Goal: Check status: Check status

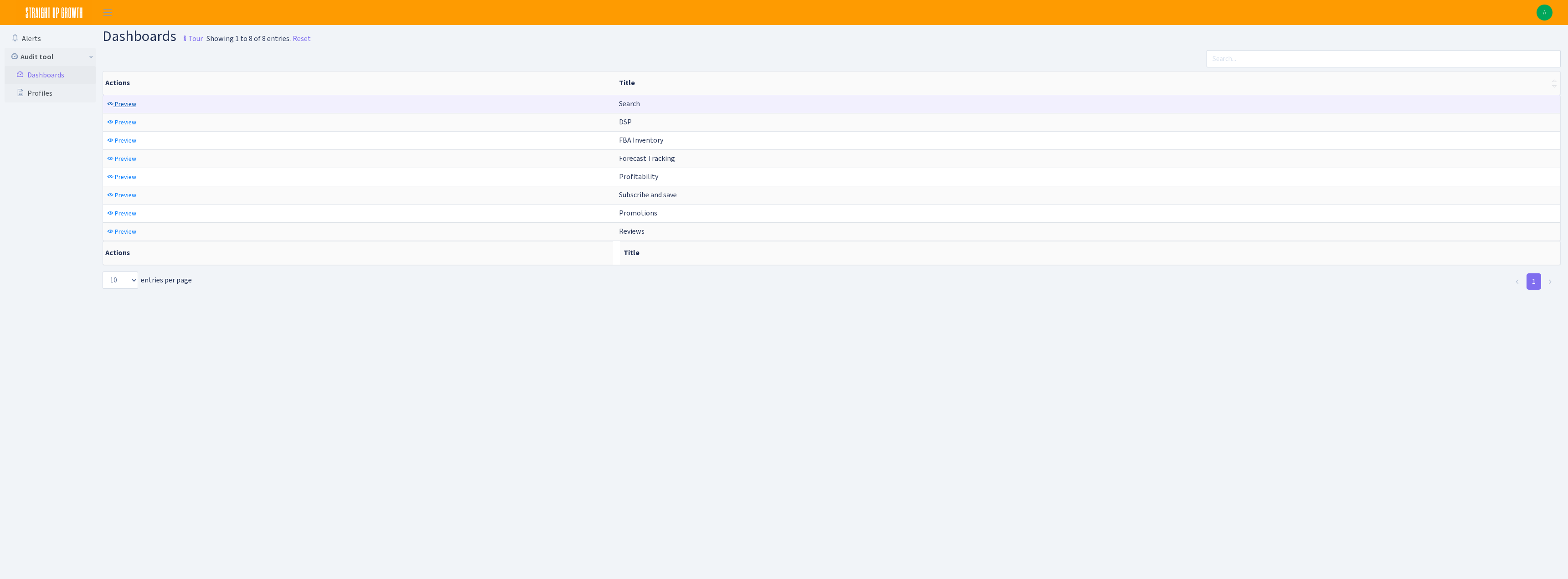
click at [122, 106] on span "Preview" at bounding box center [125, 104] width 21 height 9
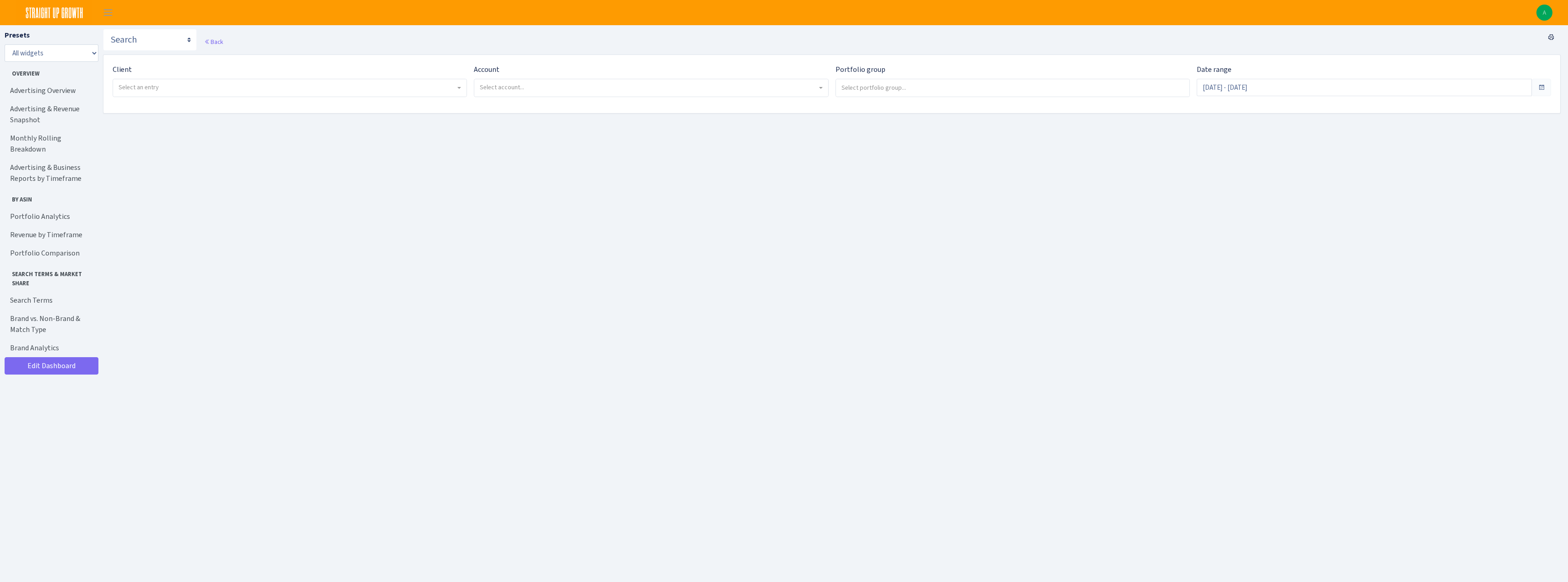
click at [294, 85] on span "Select an entry" at bounding box center [287, 87] width 337 height 9
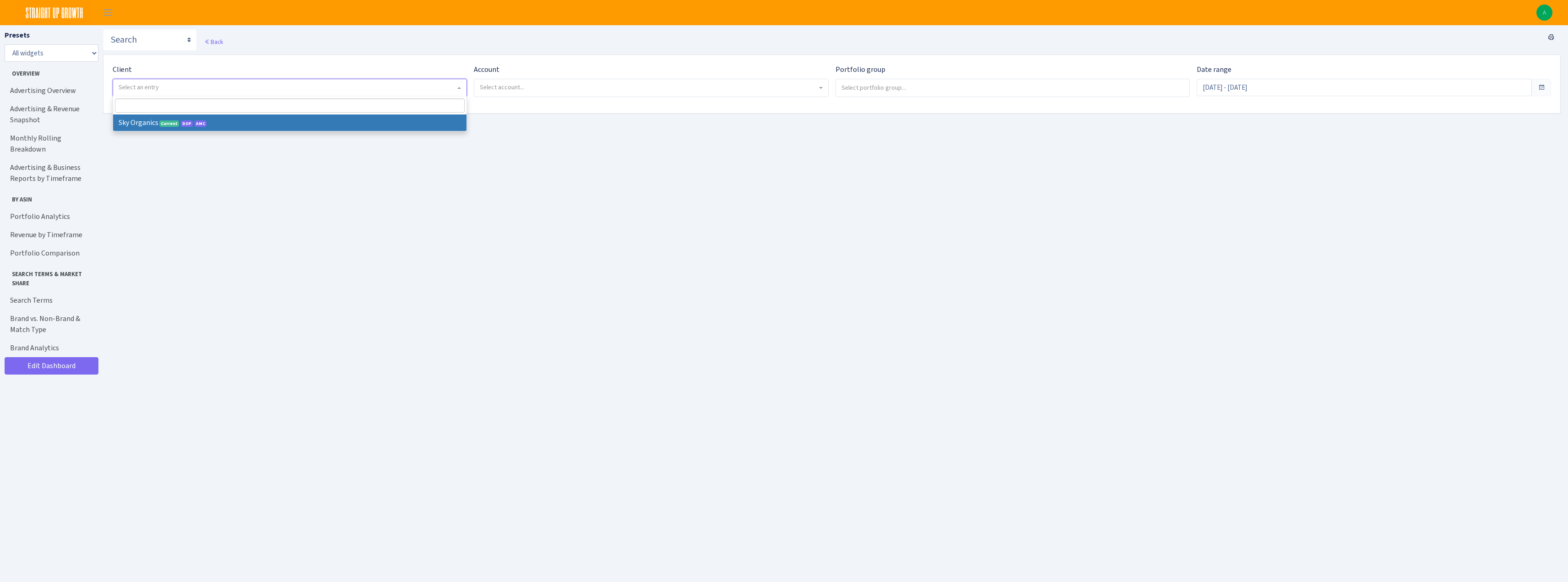
select select "328"
select select
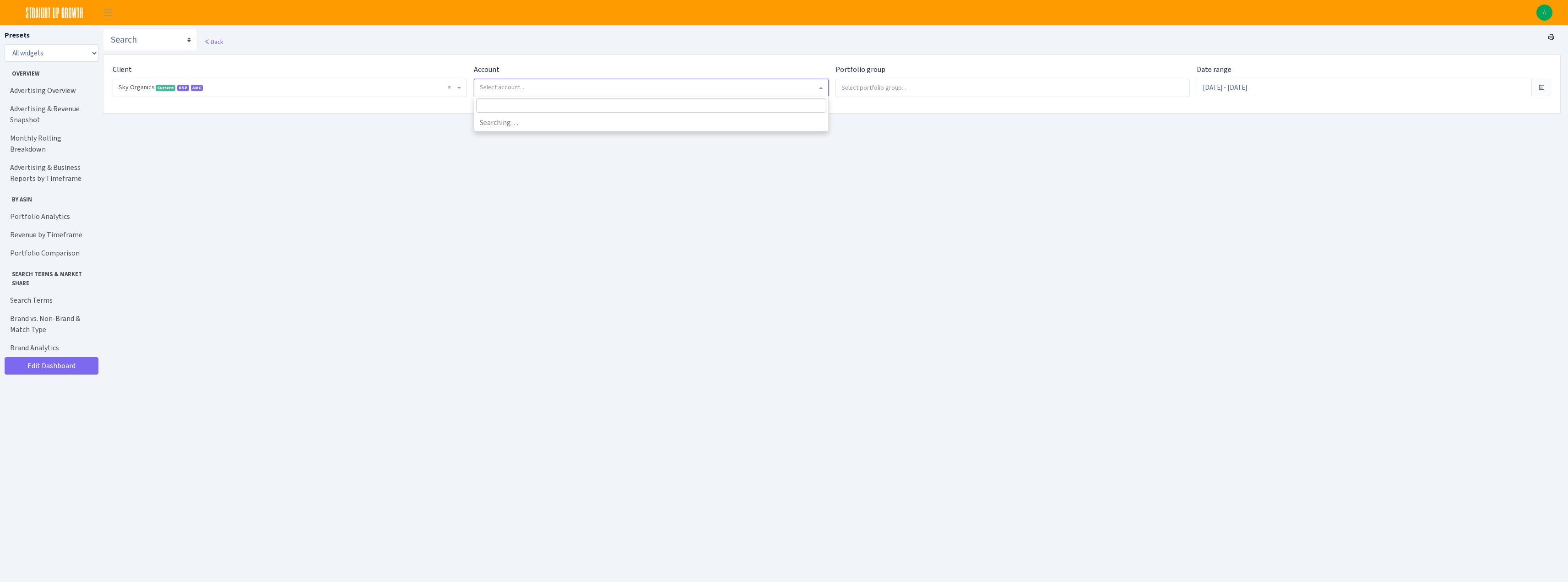
click at [562, 89] on span "Select account..." at bounding box center [648, 87] width 337 height 9
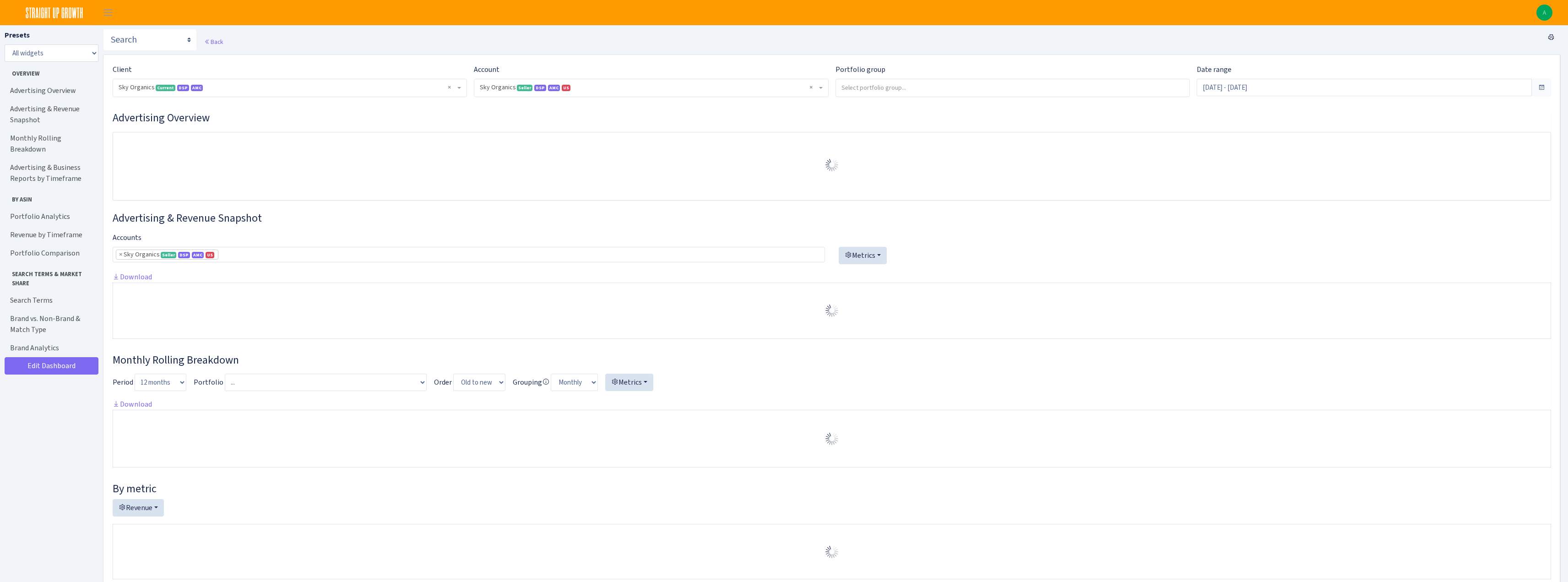
select select "[CREDIT_CARD_NUMBER]"
click at [937, 89] on input "search" at bounding box center [1012, 87] width 353 height 17
click at [979, 43] on div "Back" at bounding box center [831, 42] width 1457 height 26
click at [1239, 87] on input "Jul 28, 2025 - Aug 26, 2025" at bounding box center [1364, 87] width 335 height 17
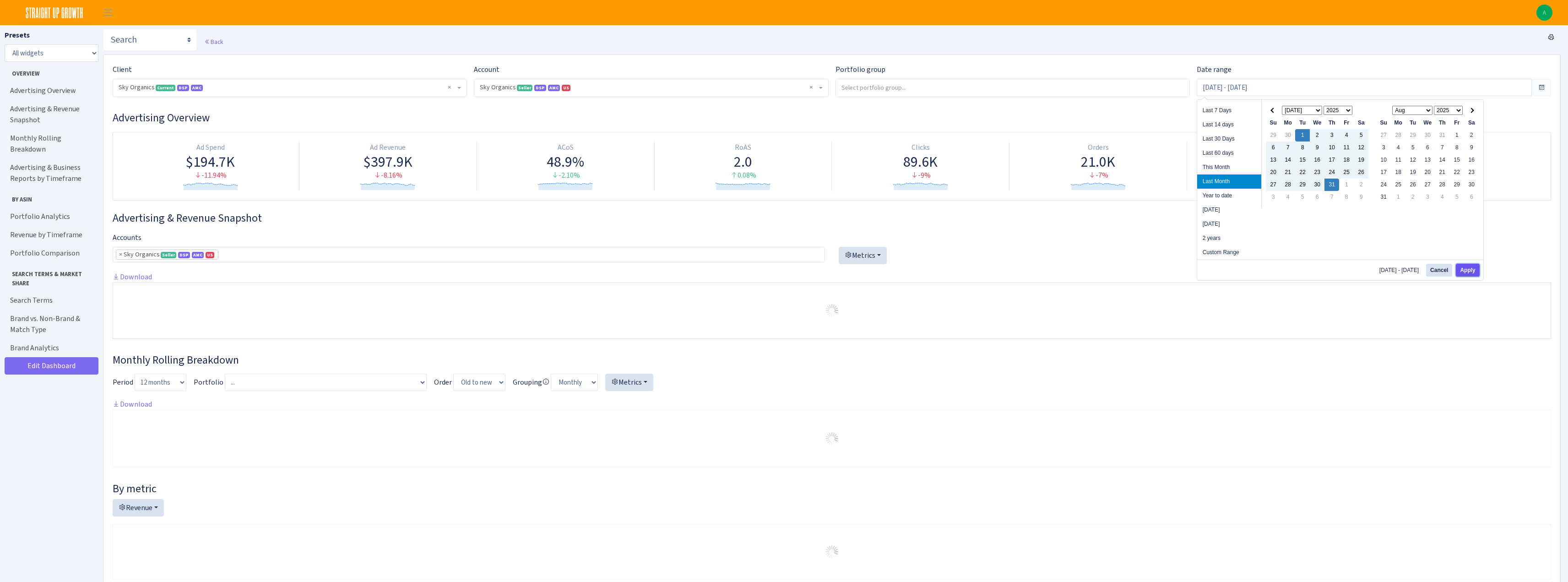
click at [1472, 267] on button "Apply" at bounding box center [1467, 270] width 23 height 13
type input "Jul 1, 2025 - Jul 31, 2025"
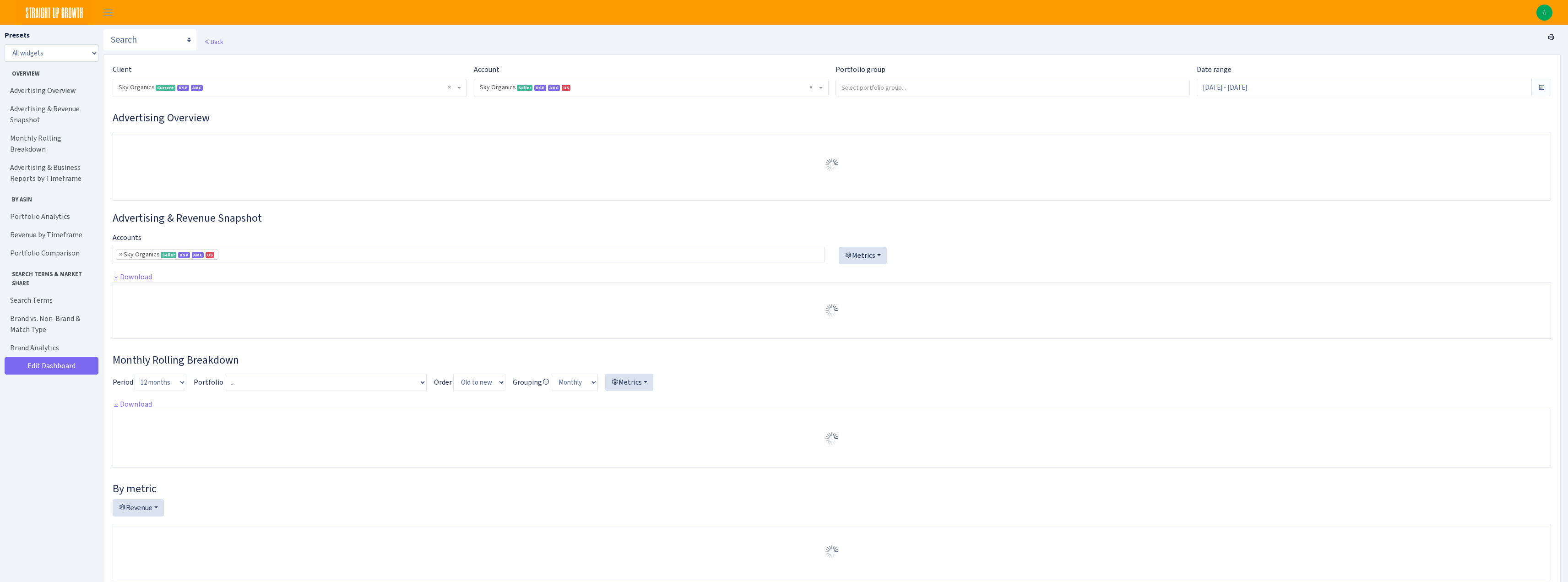
select select "[CREDIT_CARD_NUMBER]"
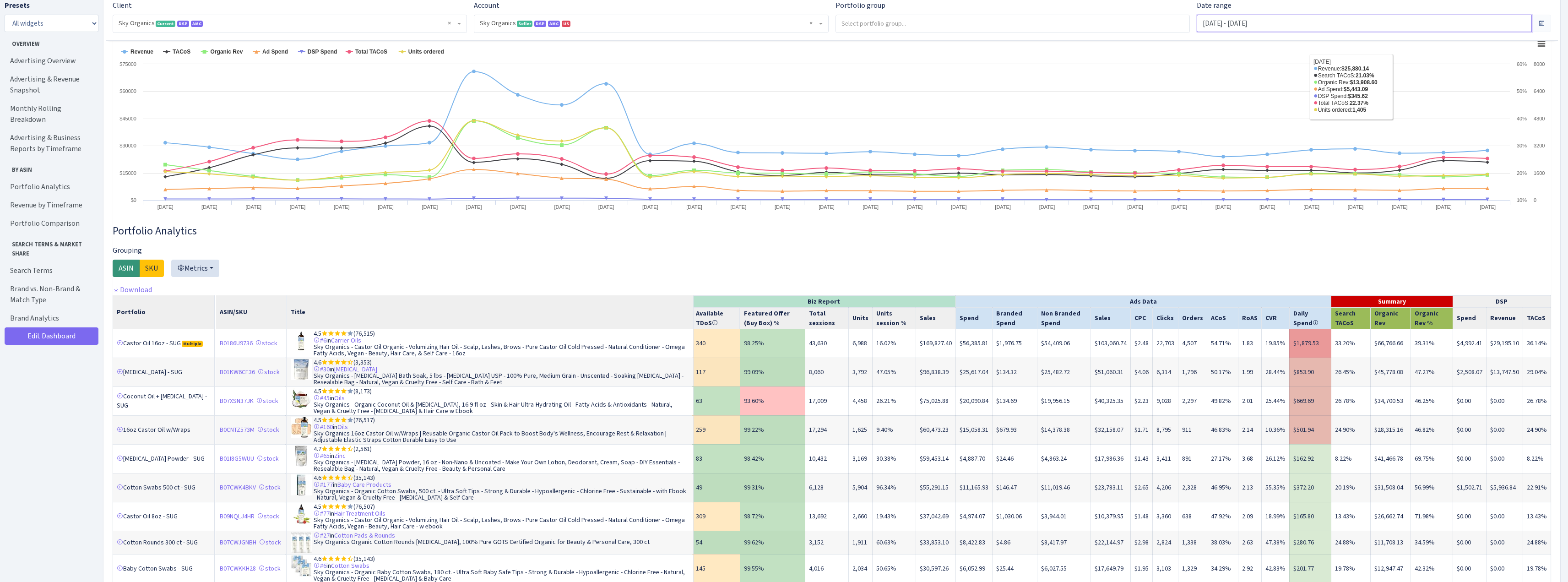
click at [1228, 20] on input "Jul 1, 2025 - Jul 31, 2025" at bounding box center [1364, 23] width 335 height 17
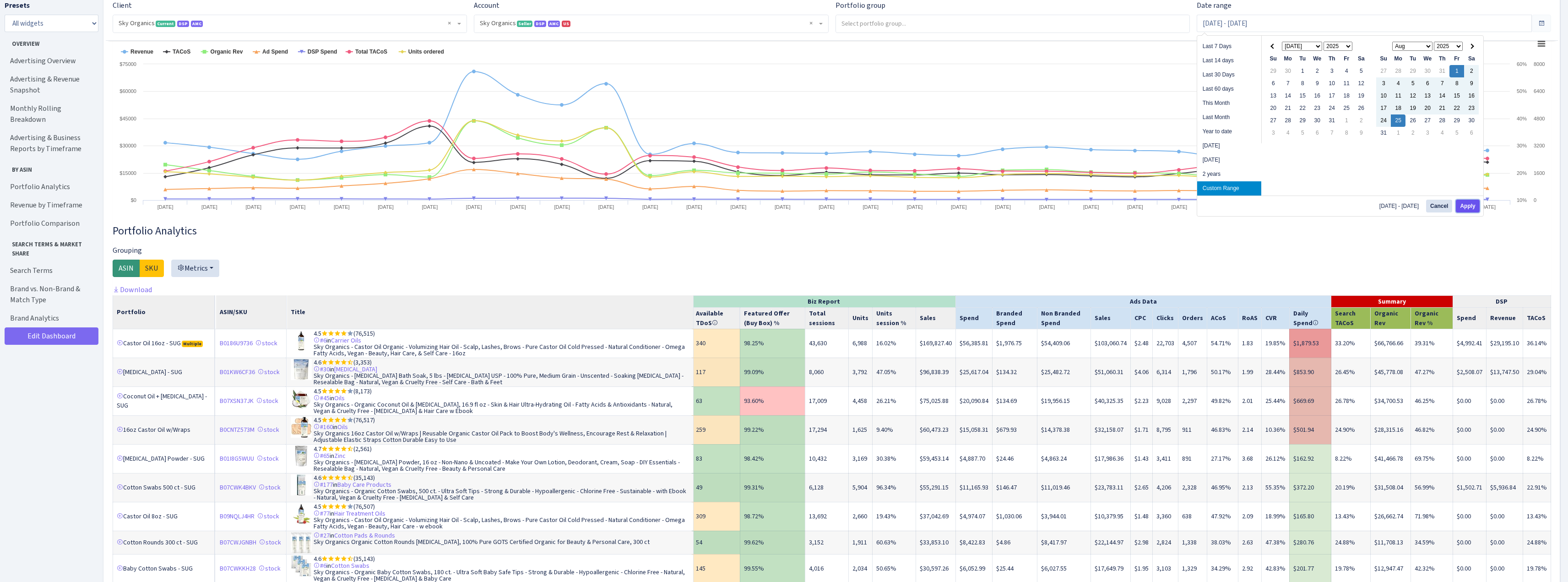
click at [1470, 204] on button "Apply" at bounding box center [1467, 205] width 23 height 13
type input "Aug 1, 2025 - Aug 25, 2025"
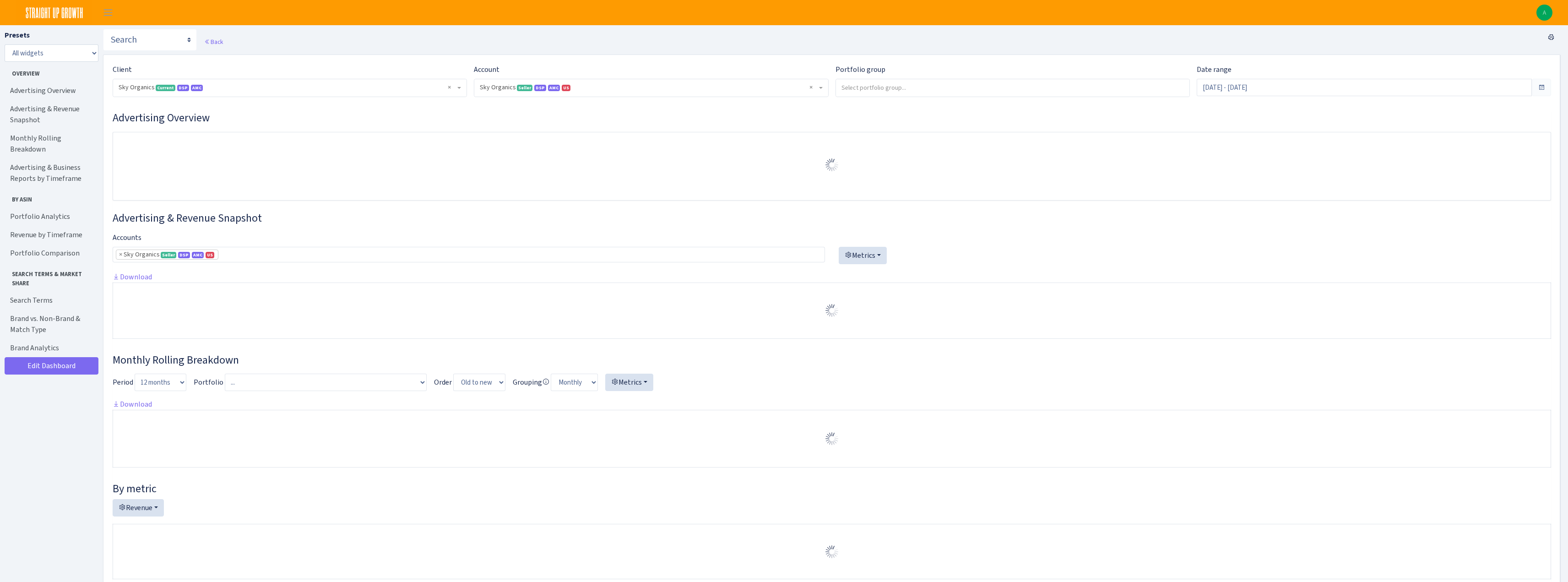
select select "[CREDIT_CARD_NUMBER]"
click at [897, 92] on input "search" at bounding box center [1012, 87] width 353 height 17
click at [930, 43] on div "Back" at bounding box center [831, 42] width 1457 height 26
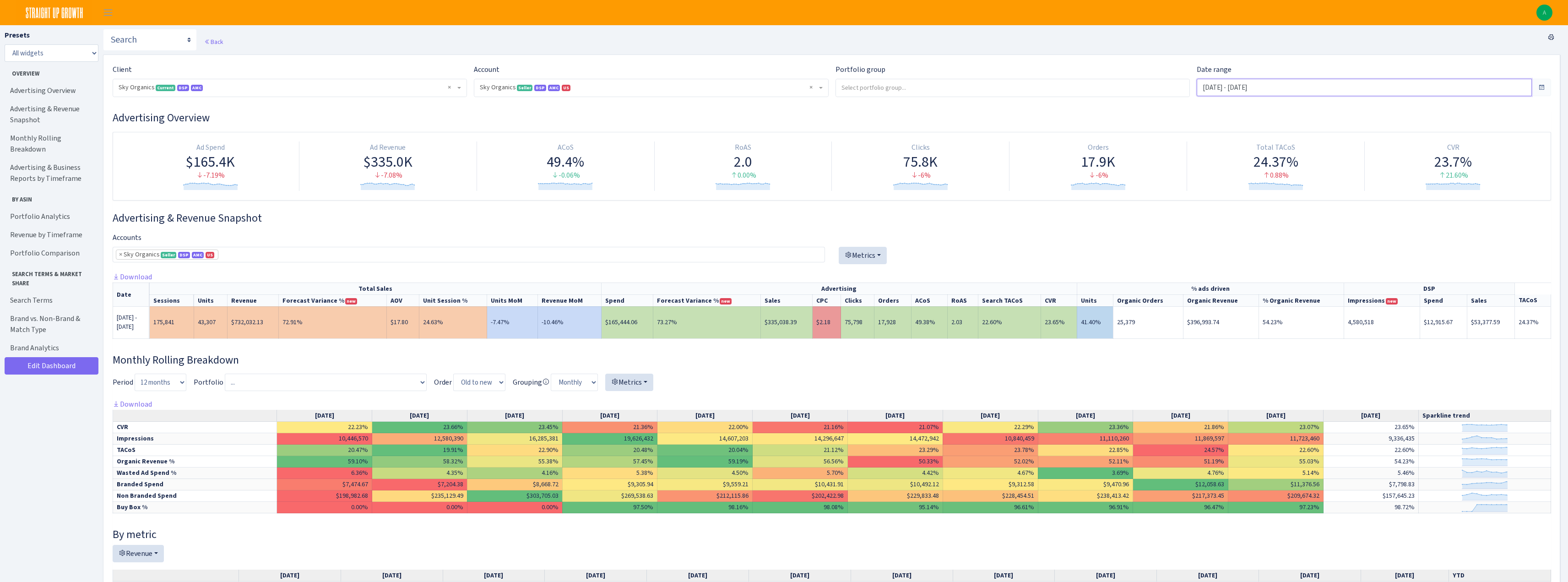
click at [1233, 90] on input "[DATE] - [DATE]" at bounding box center [1364, 87] width 335 height 17
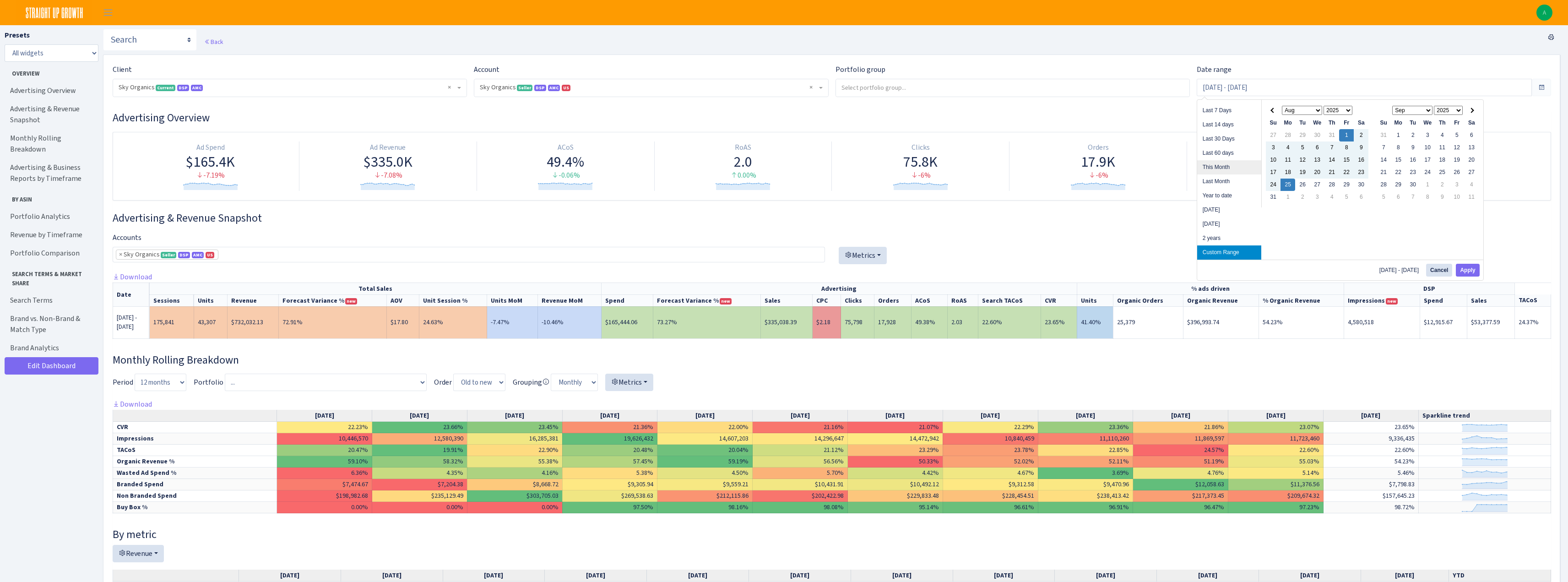
click at [1222, 168] on li "This Month" at bounding box center [1229, 167] width 64 height 14
type input "[DATE] - [DATE]"
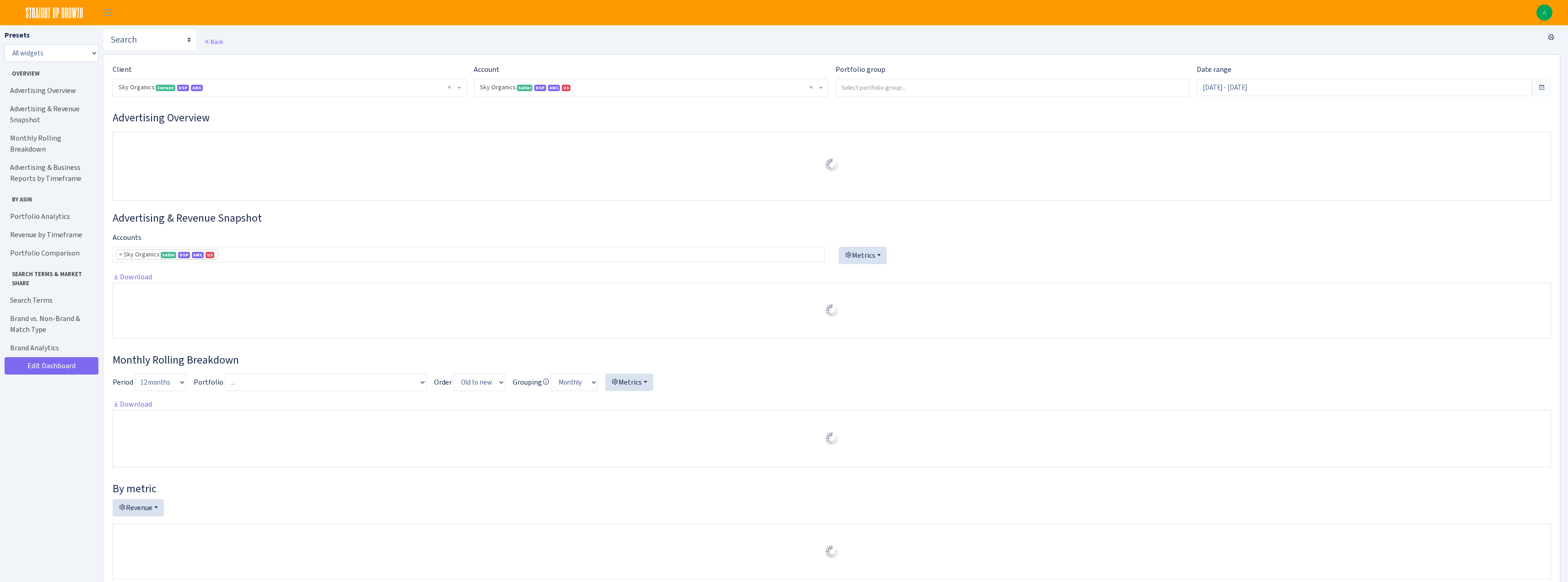
select select "[CREDIT_CARD_NUMBER]"
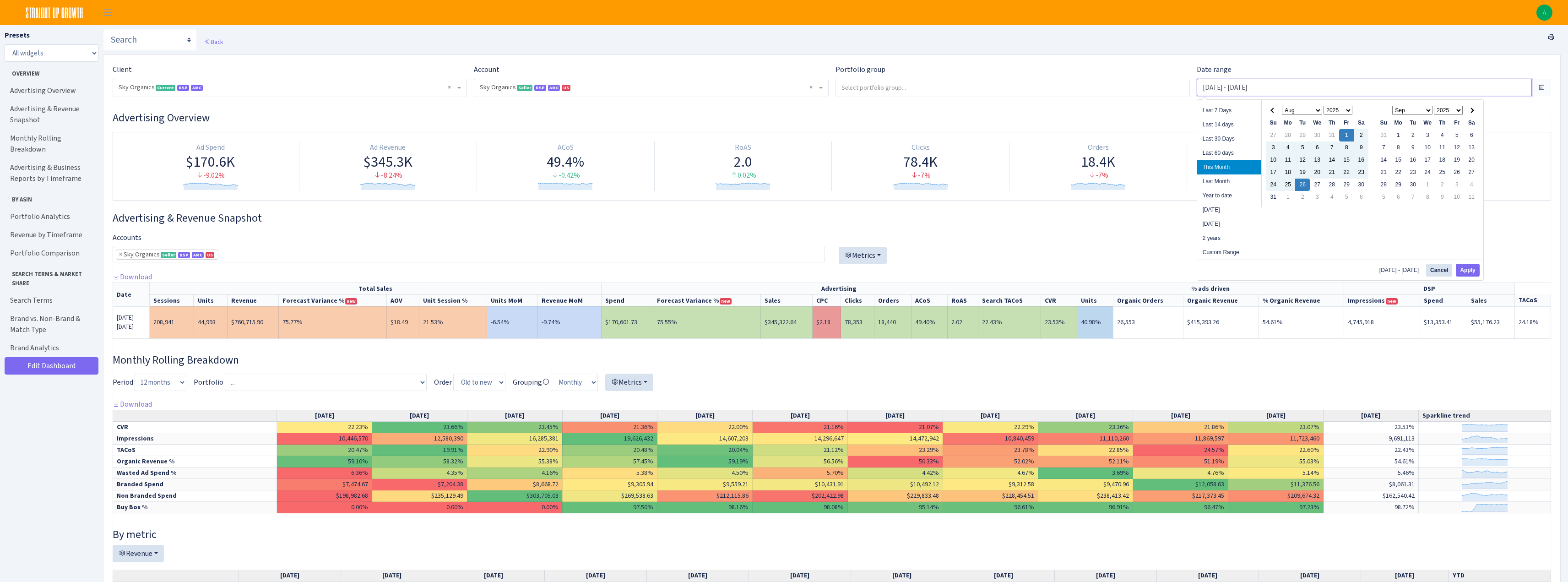
click at [1231, 86] on input "[DATE] - [DATE]" at bounding box center [1364, 87] width 335 height 17
click at [1226, 194] on li "Year to date" at bounding box center [1229, 196] width 64 height 14
type input "Jan 1, 2025 - Aug 26, 2025"
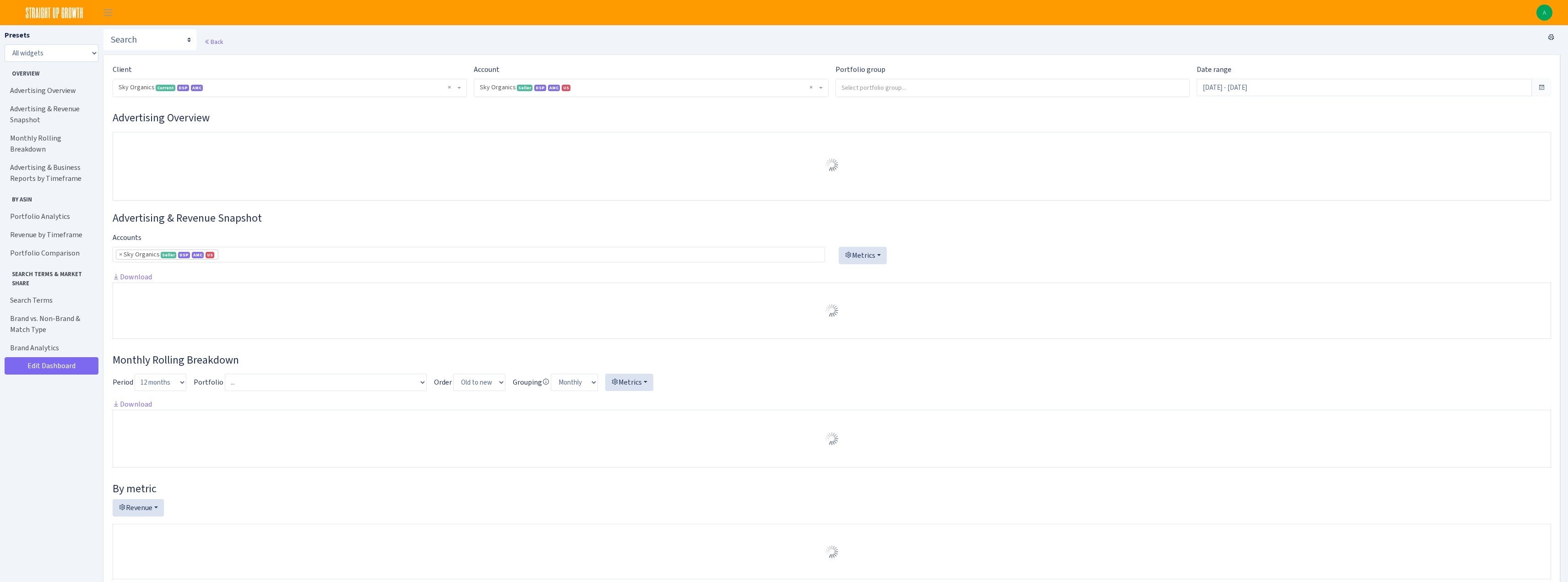
select select "[CREDIT_CARD_NUMBER]"
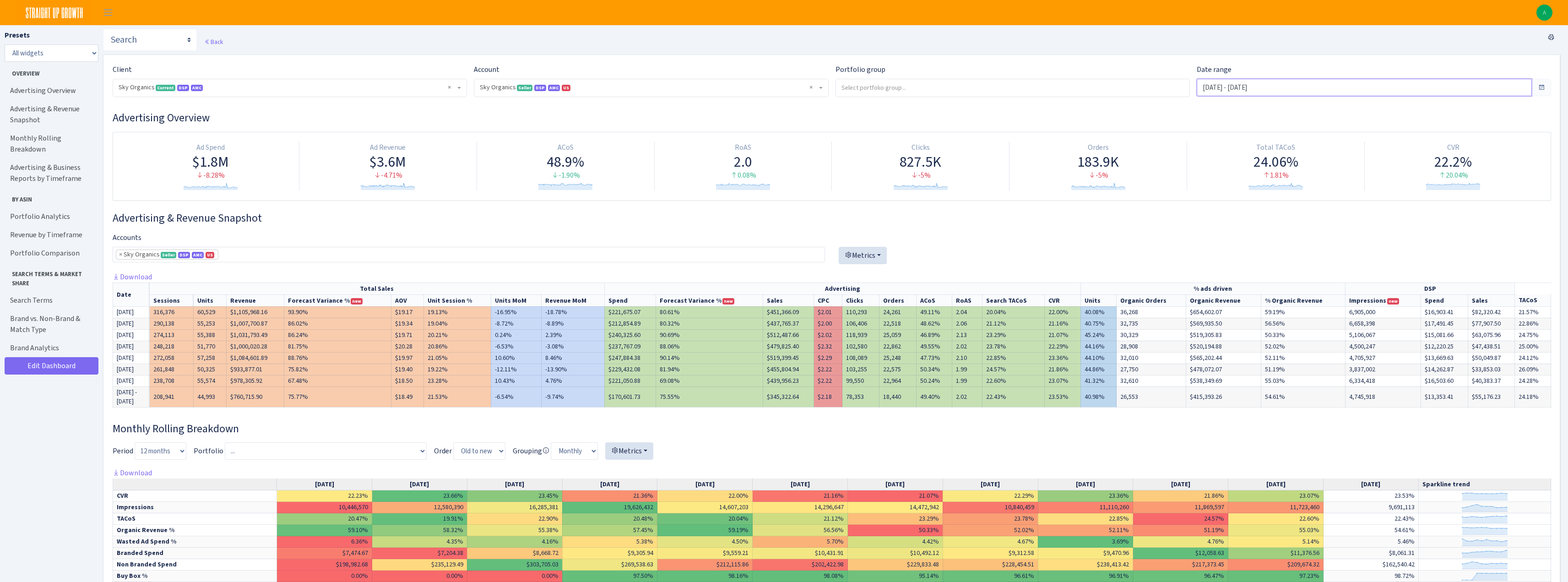
click at [1237, 85] on input "[DATE] - [DATE]" at bounding box center [1364, 87] width 335 height 17
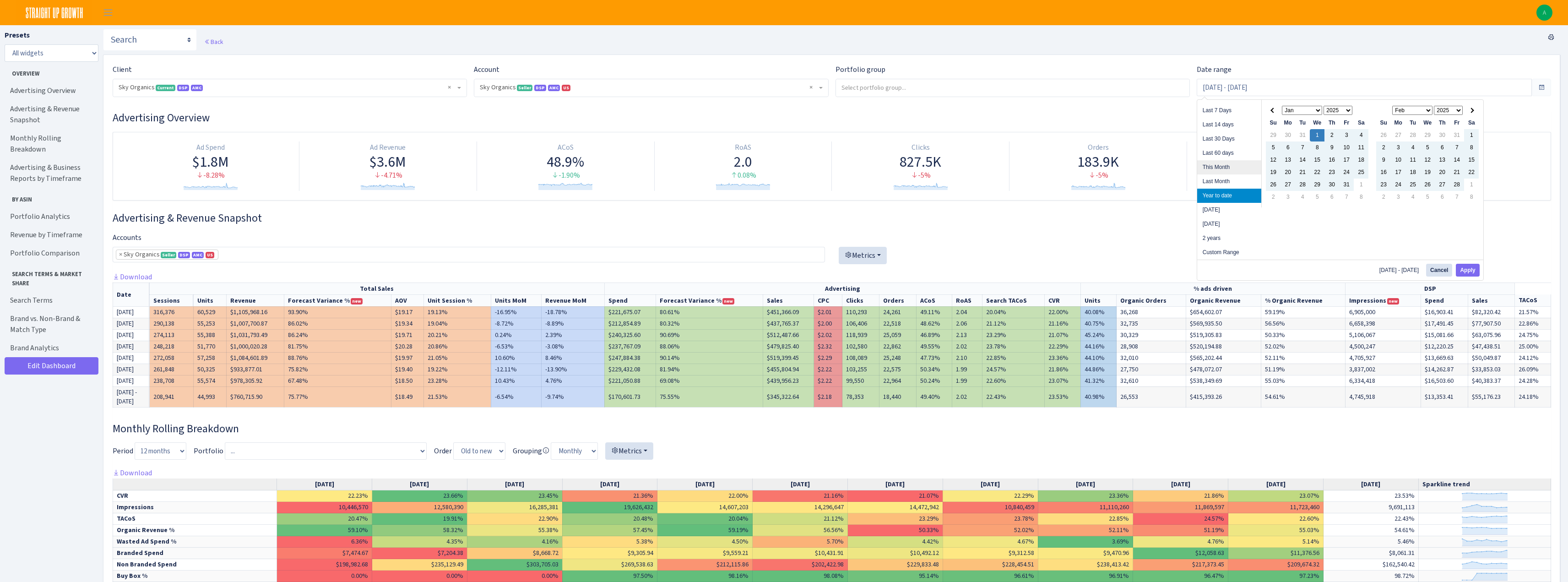
click at [1222, 166] on li "This Month" at bounding box center [1229, 167] width 64 height 14
type input "[DATE] - [DATE]"
click at [1245, 81] on input "[DATE] - [DATE]" at bounding box center [1364, 87] width 335 height 17
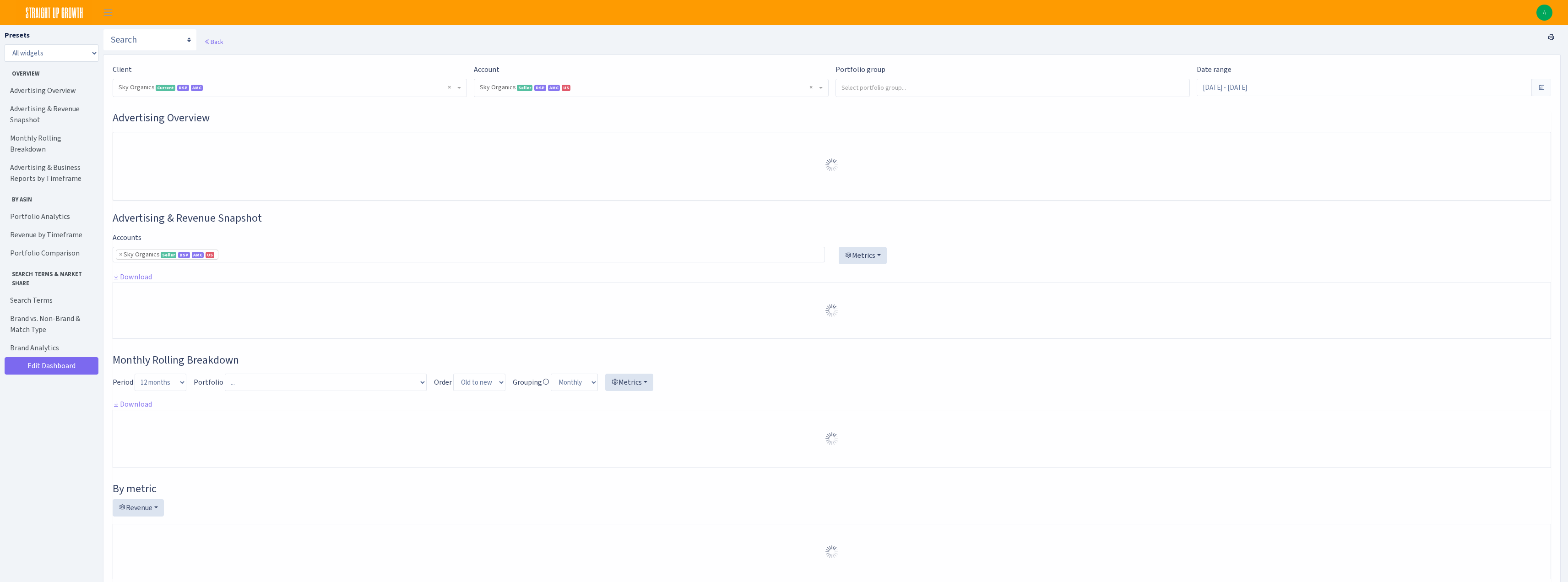
select select "[CREDIT_CARD_NUMBER]"
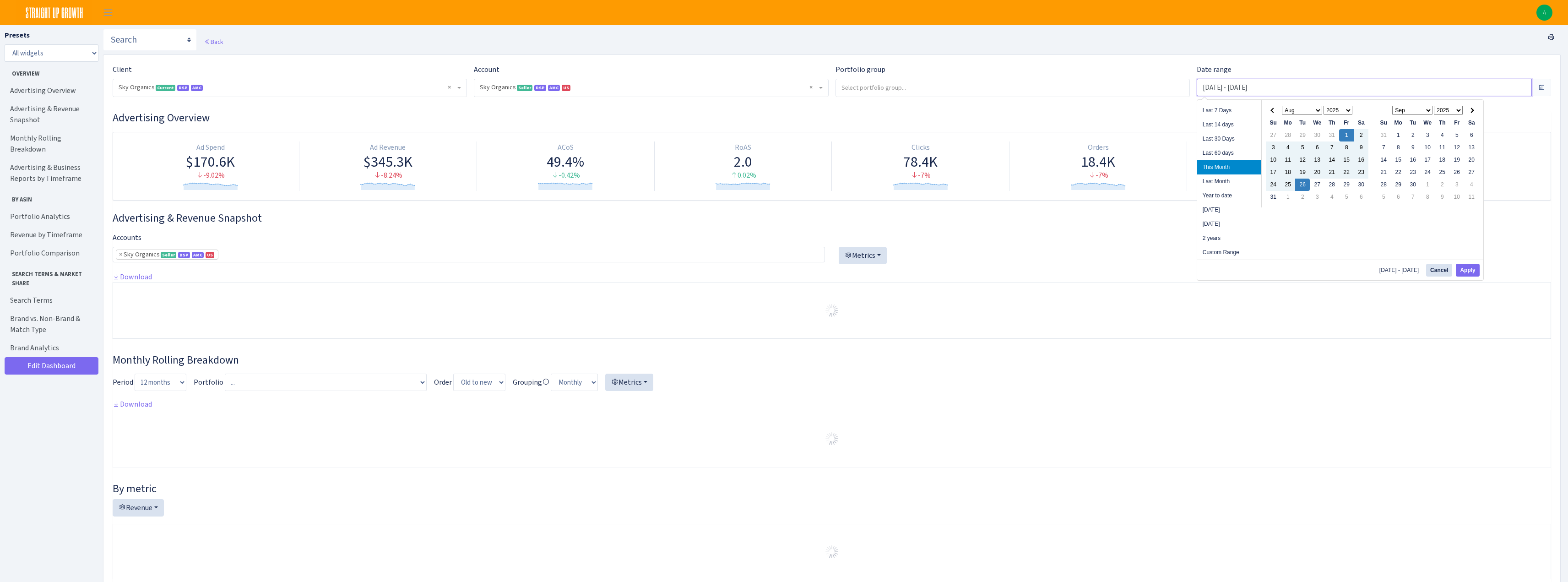
click at [1253, 87] on input "[DATE] - [DATE]" at bounding box center [1364, 87] width 335 height 17
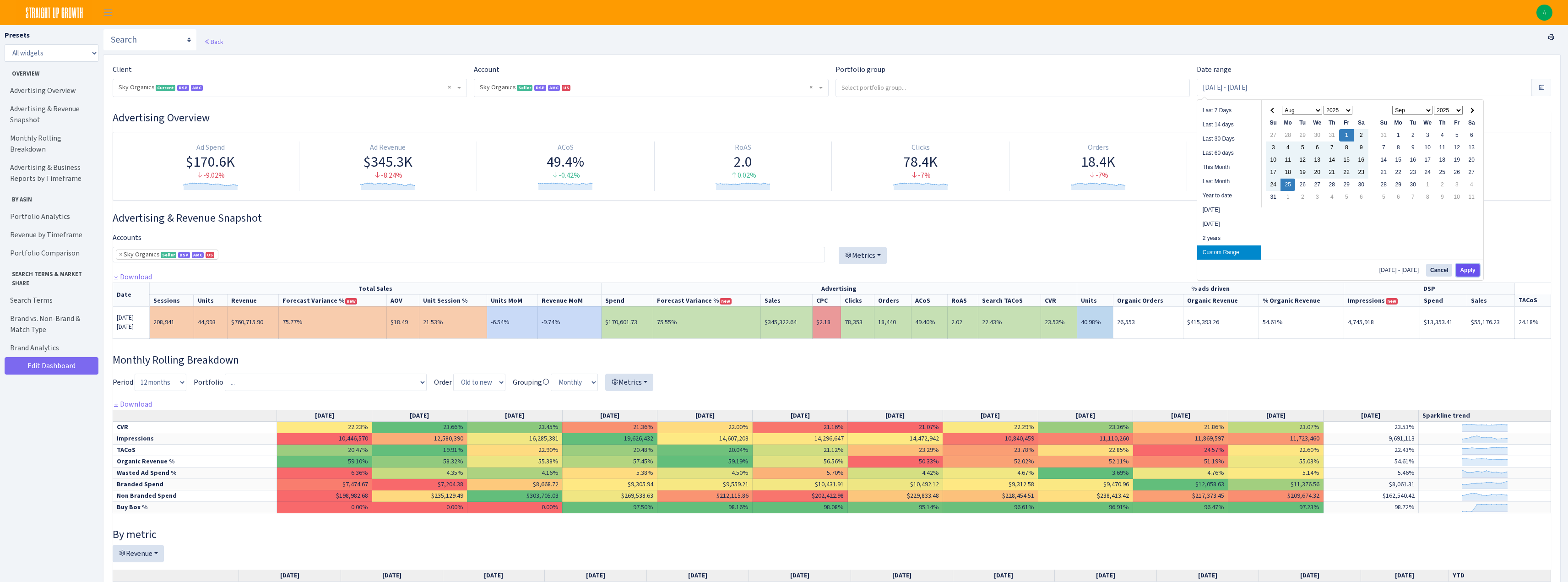
click at [1463, 273] on button "Apply" at bounding box center [1467, 270] width 23 height 13
type input "[DATE] - [DATE]"
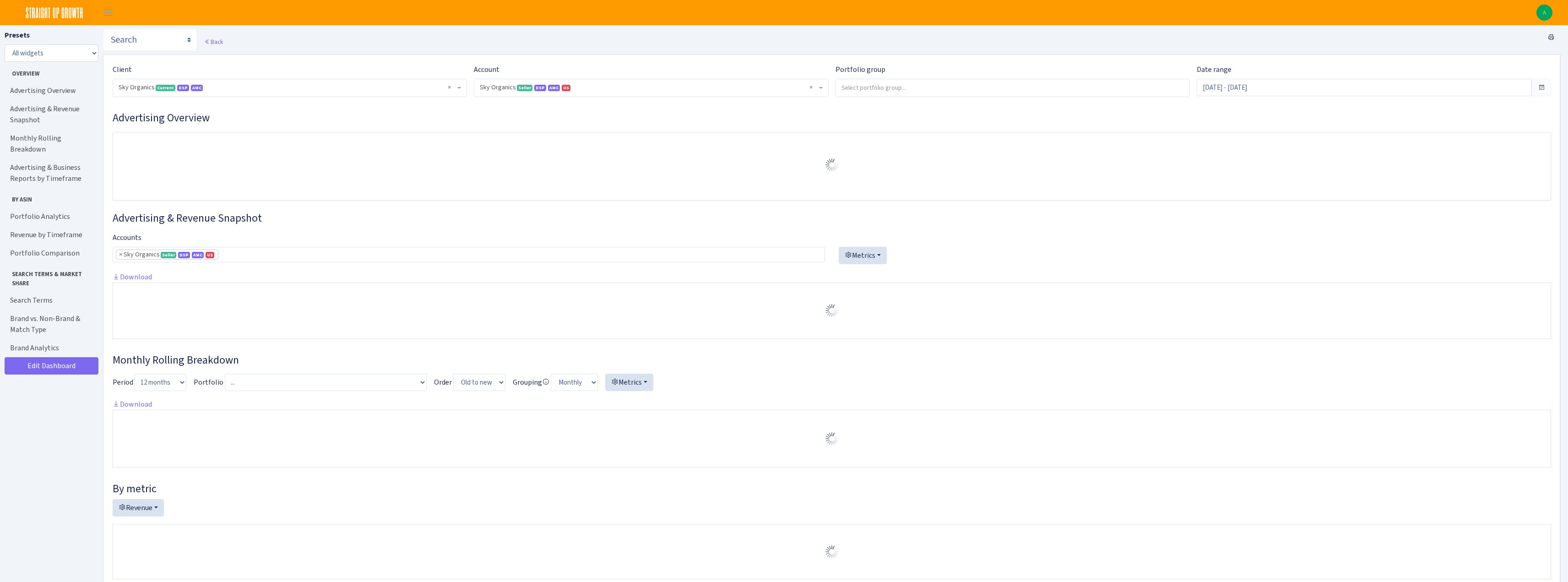
select select "[CREDIT_CARD_NUMBER]"
